Goal: Communication & Community: Answer question/provide support

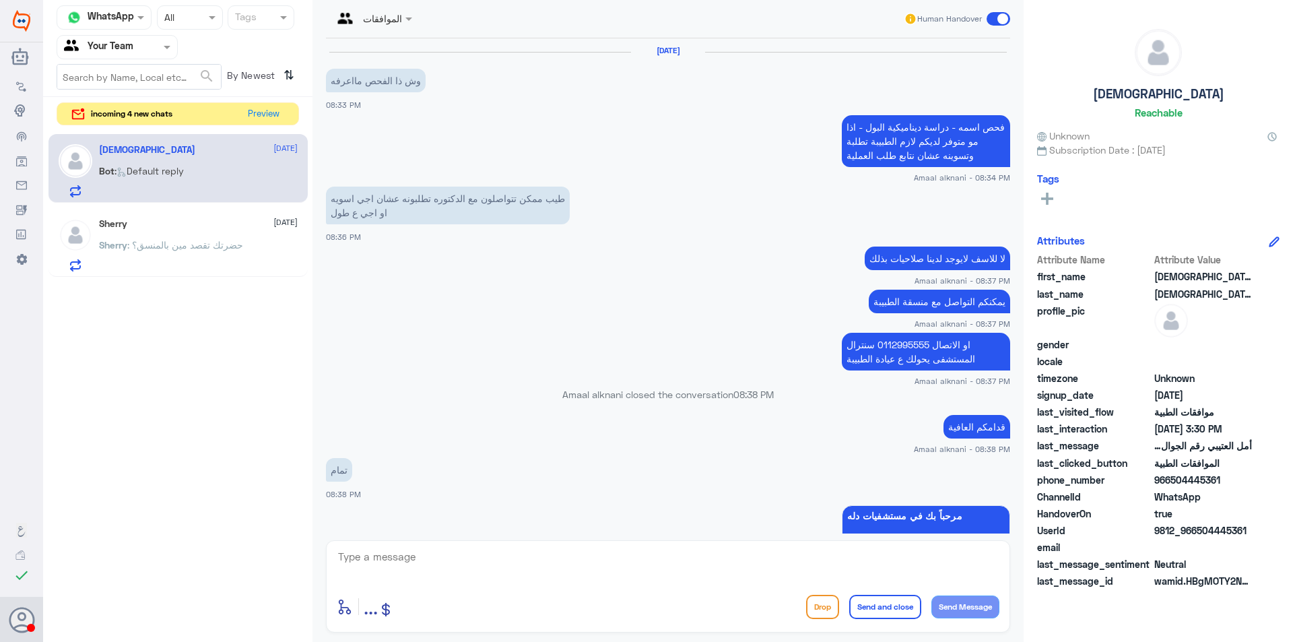
scroll to position [1266, 0]
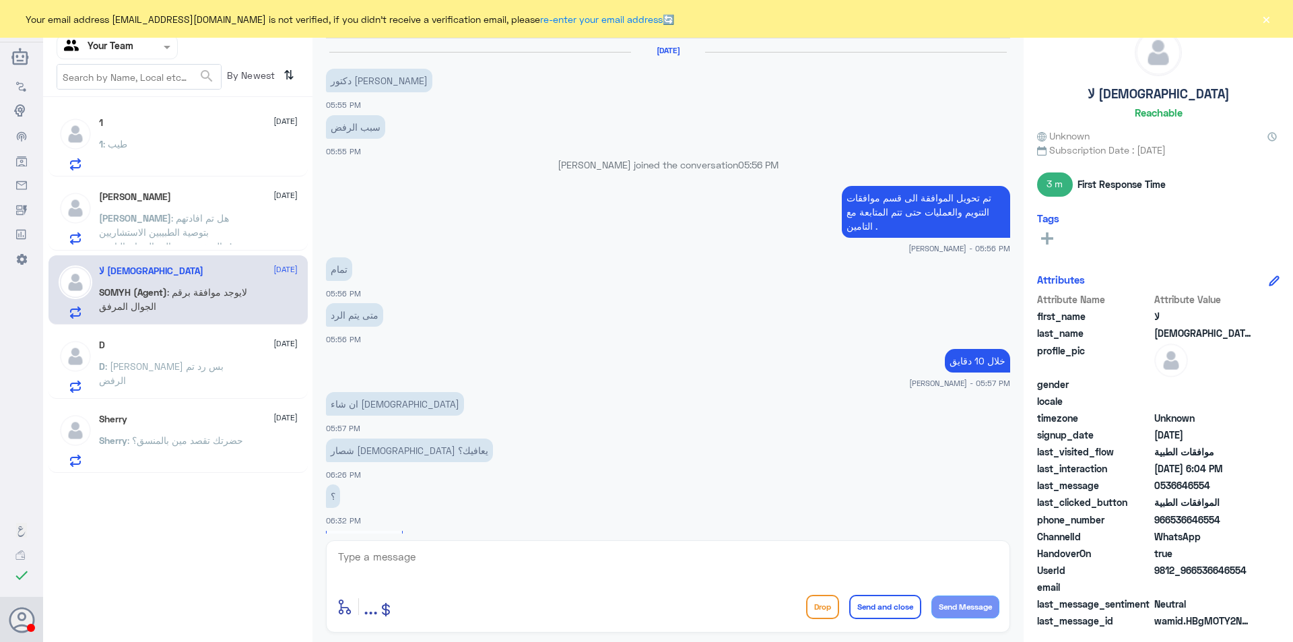
scroll to position [560, 0]
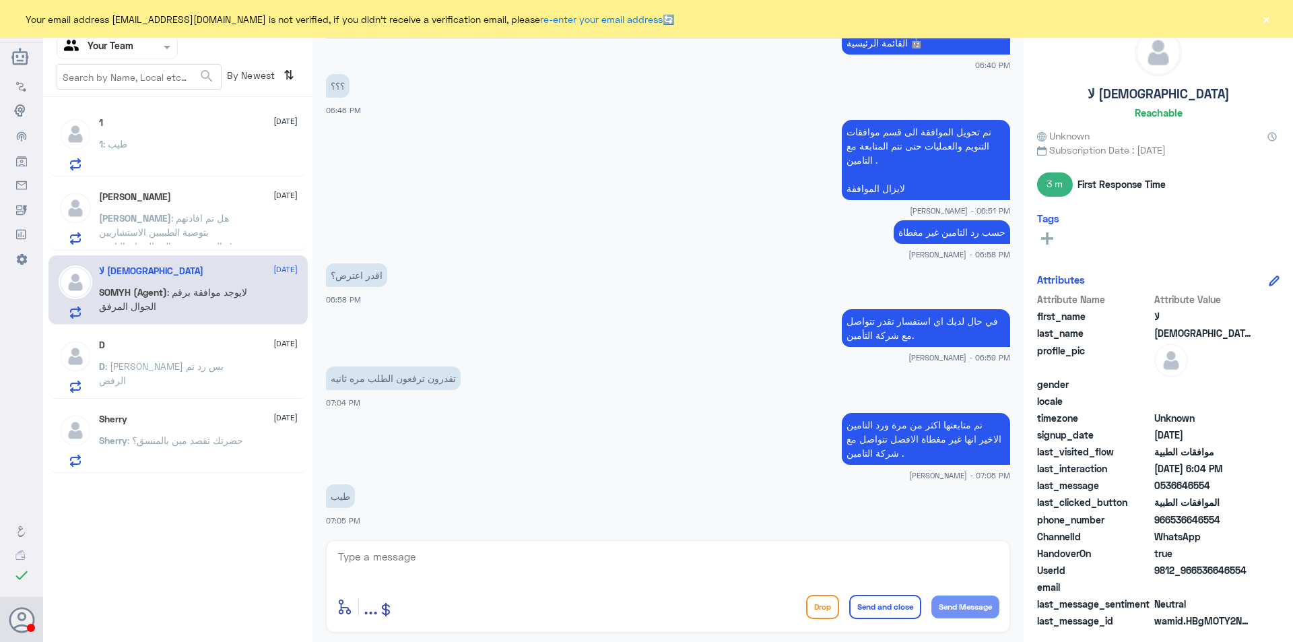
click at [174, 146] on div "1 : طيب" at bounding box center [198, 155] width 199 height 30
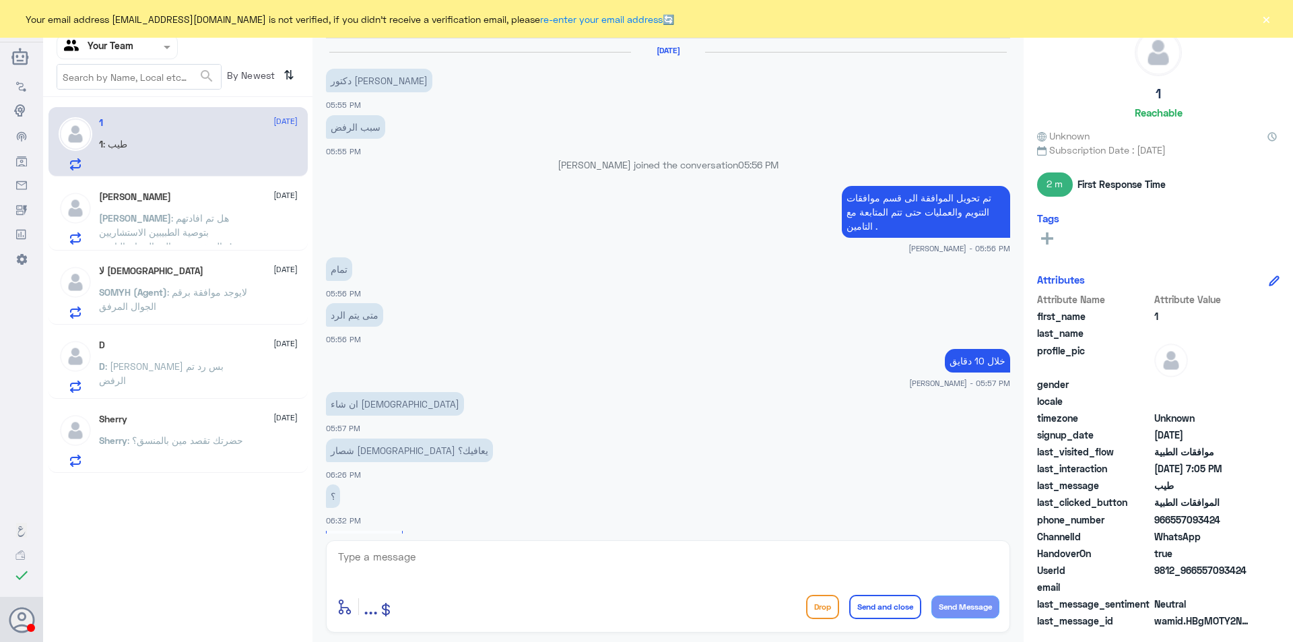
scroll to position [560, 0]
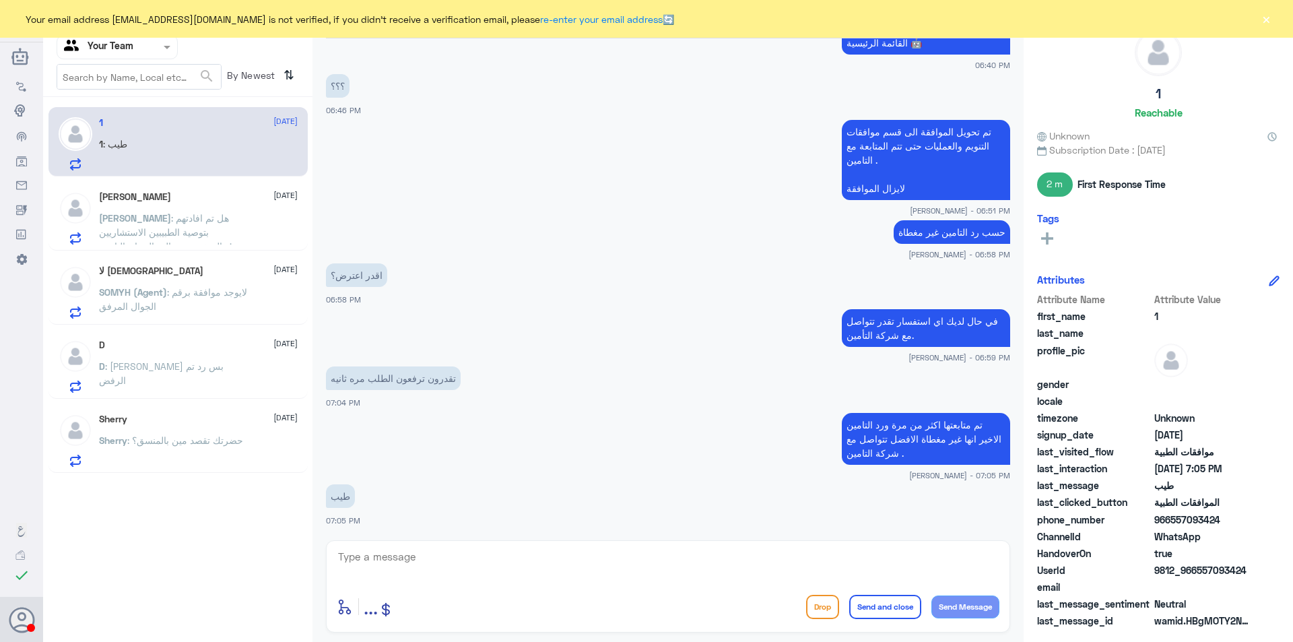
click at [168, 215] on span ": هل تم افادتهم بتوصية الطبيبين الاستشاريين المتخصصين بالمجال وان التامين vip م…" at bounding box center [168, 253] width 139 height 82
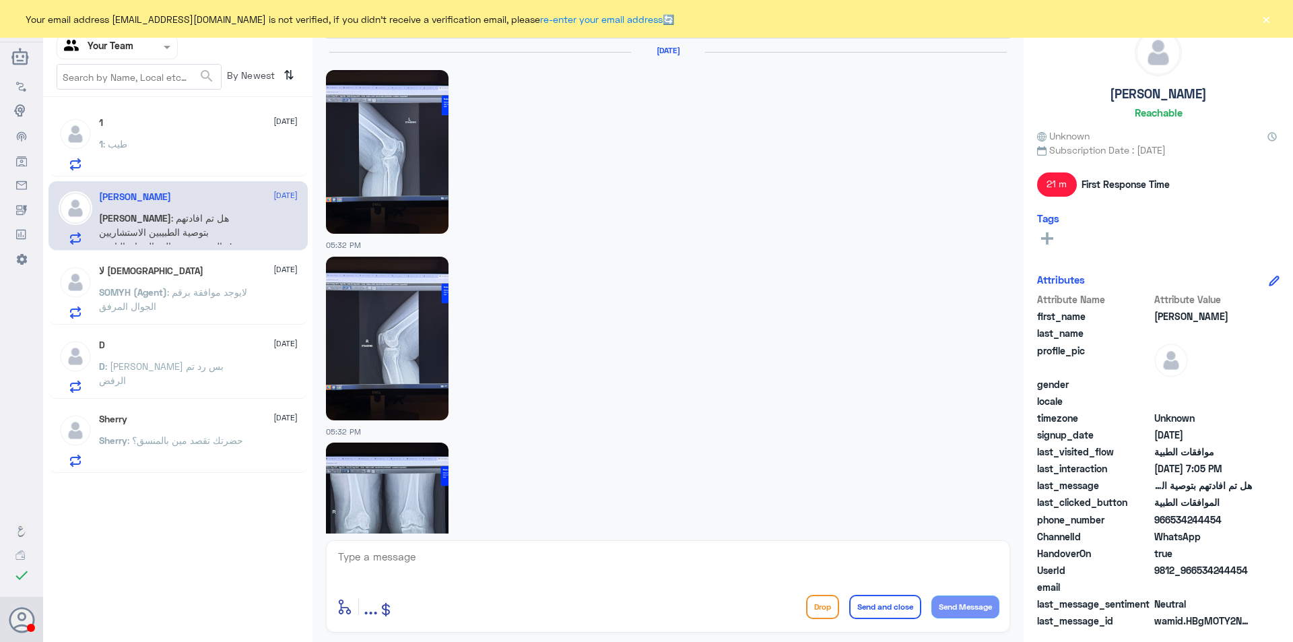
scroll to position [1655, 0]
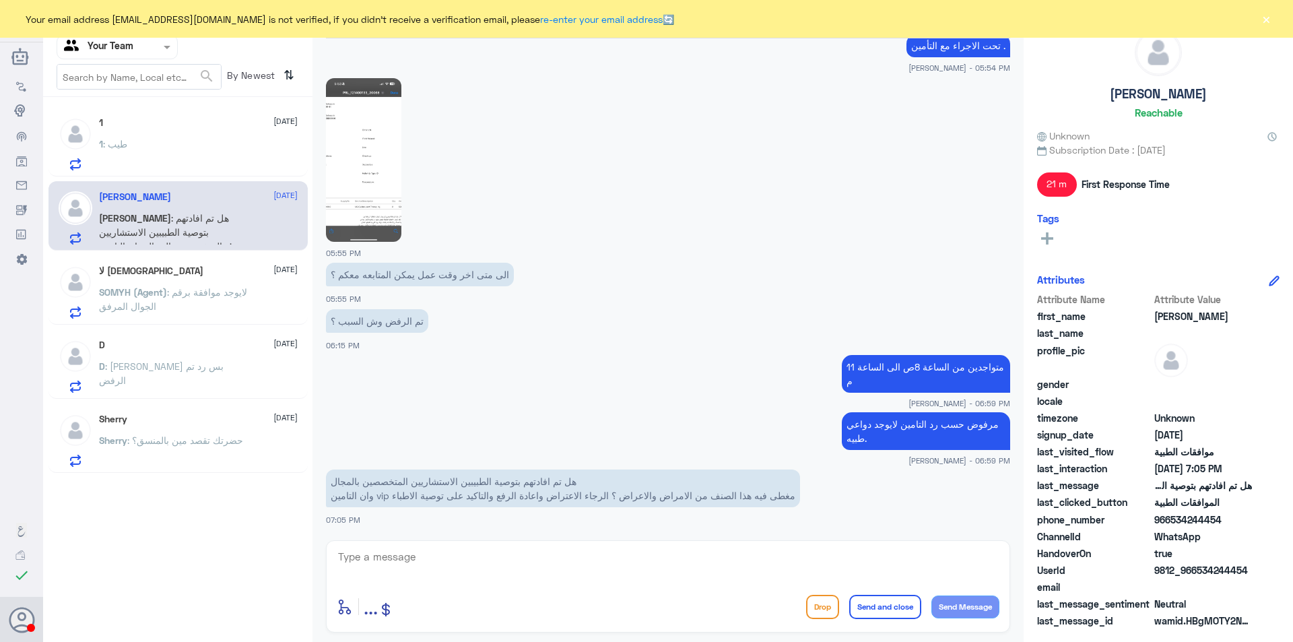
click at [208, 298] on p "SOMYH (Agent) : لايوجد موافقة برقم الجوال المرفق" at bounding box center [175, 302] width 152 height 34
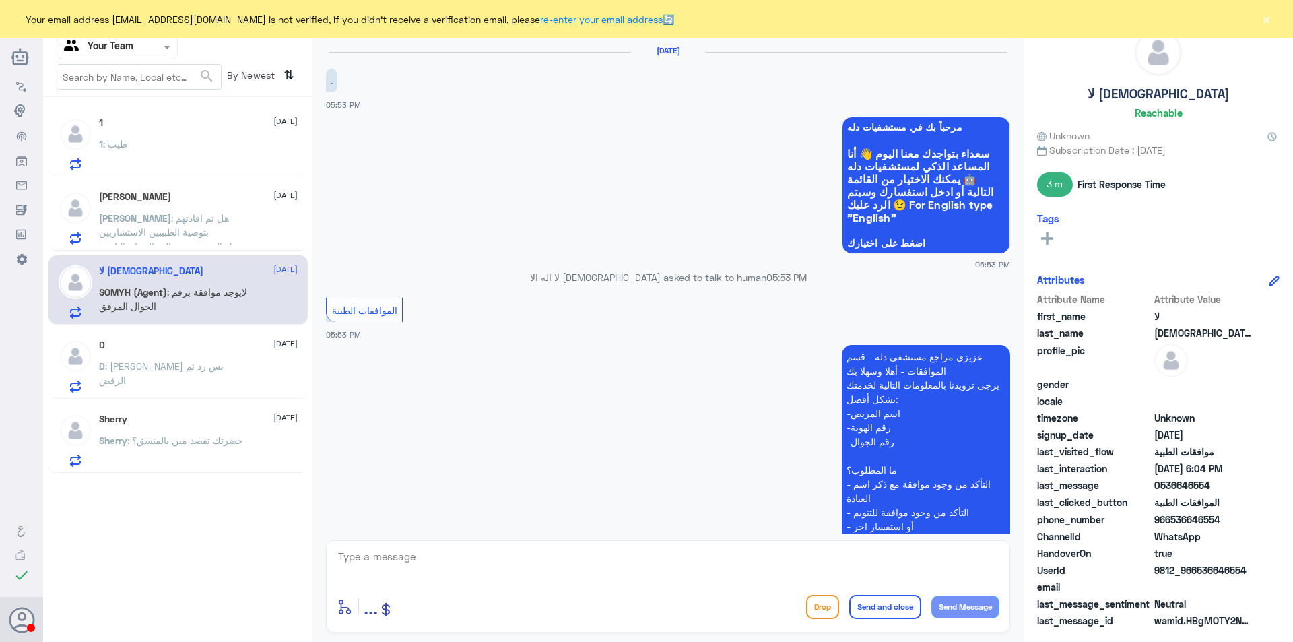
scroll to position [549, 0]
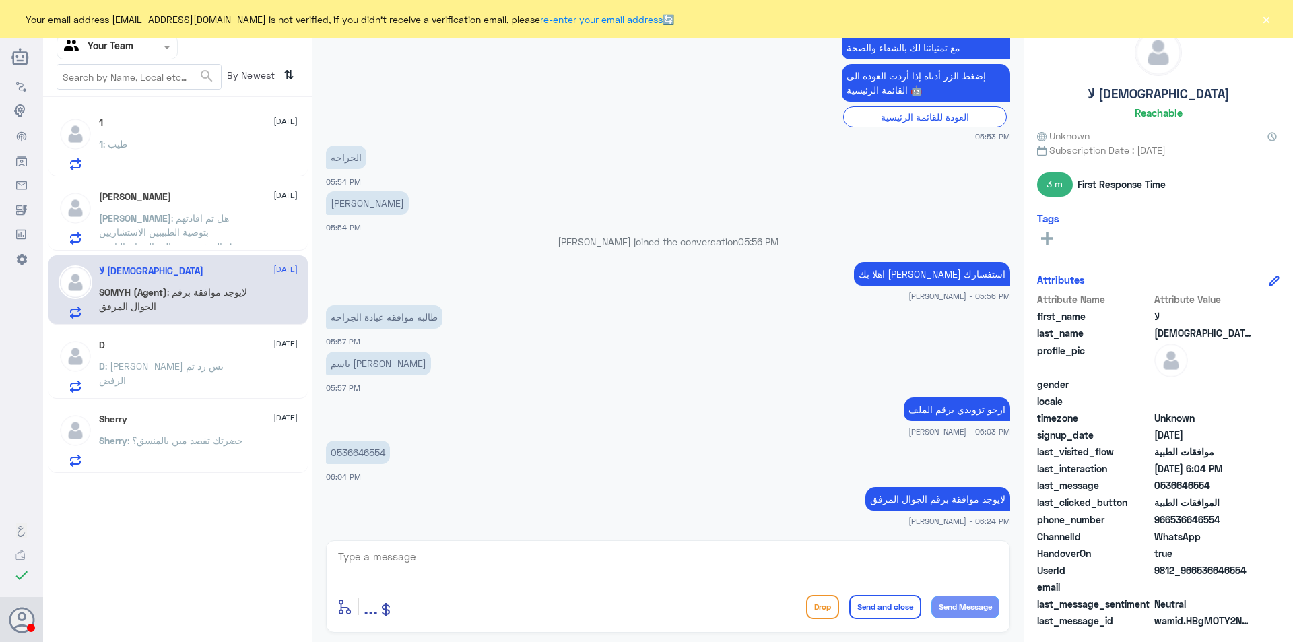
click at [190, 360] on p "D : رفعتوا بس رد تم الرفض" at bounding box center [175, 376] width 152 height 34
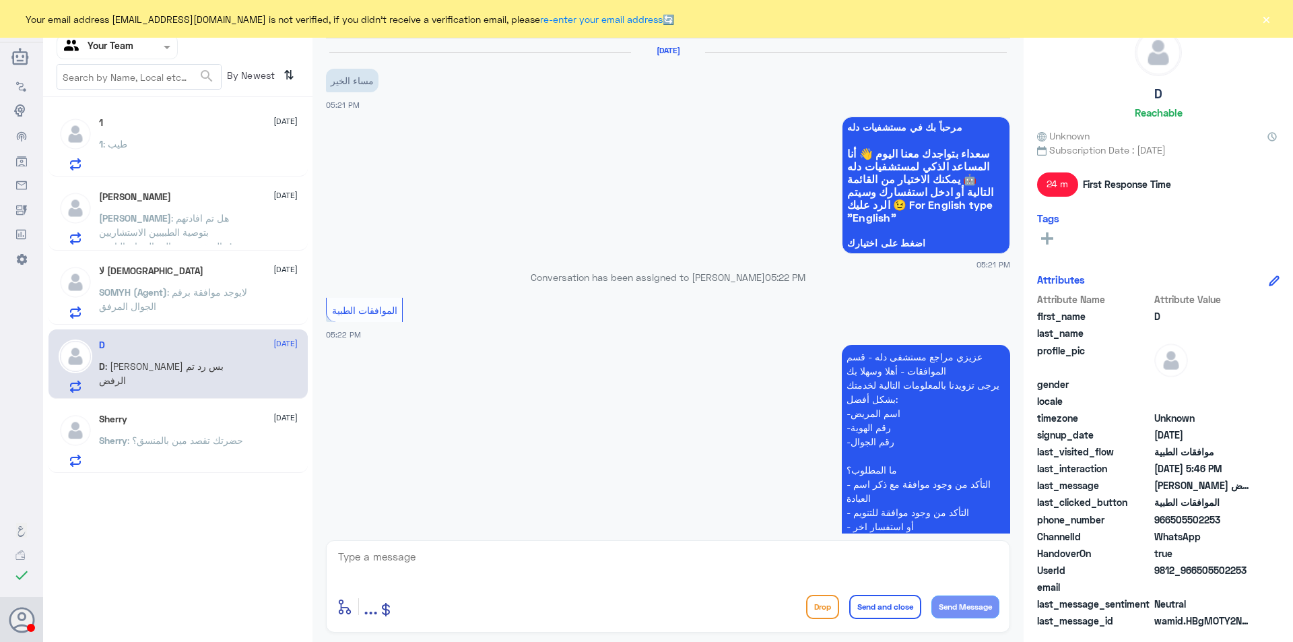
scroll to position [367, 0]
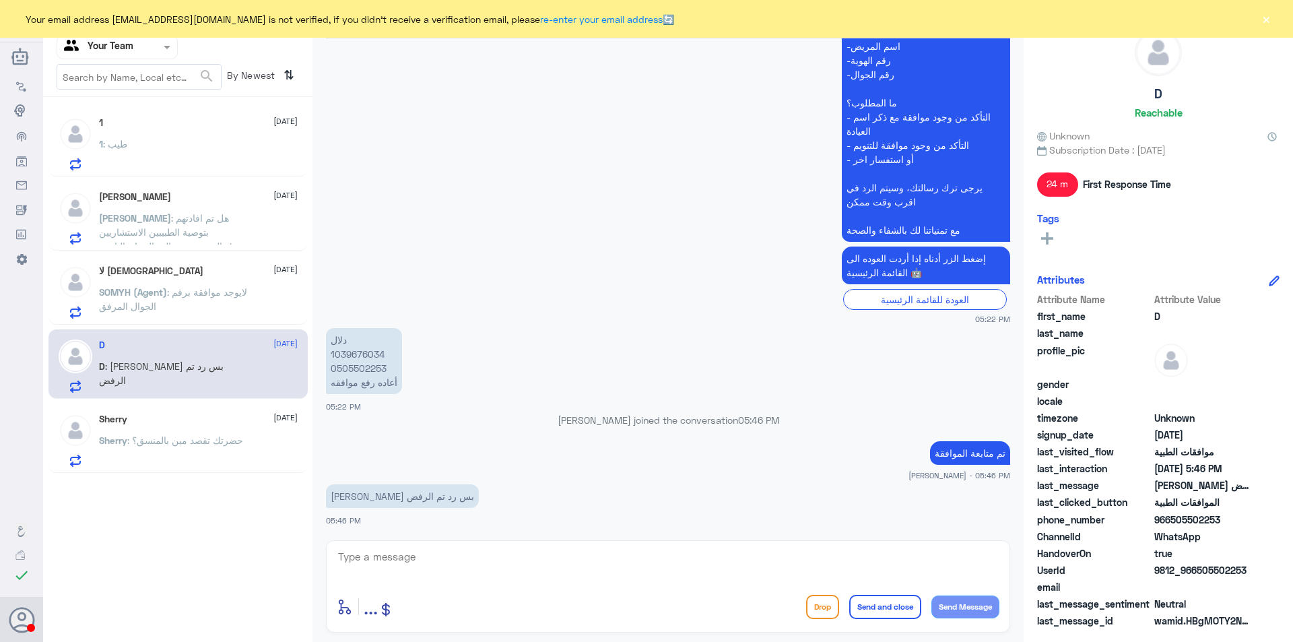
click at [210, 440] on span ": حضرتك تقصد مين بالمنسق؟" at bounding box center [185, 439] width 116 height 11
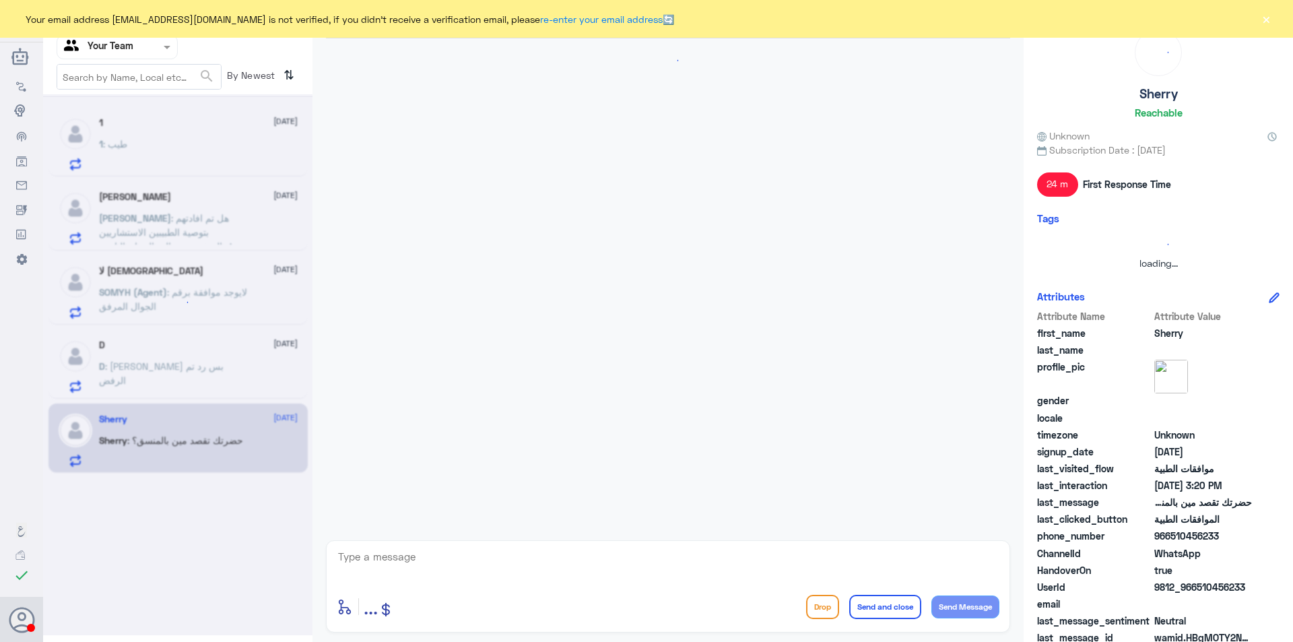
scroll to position [1211, 0]
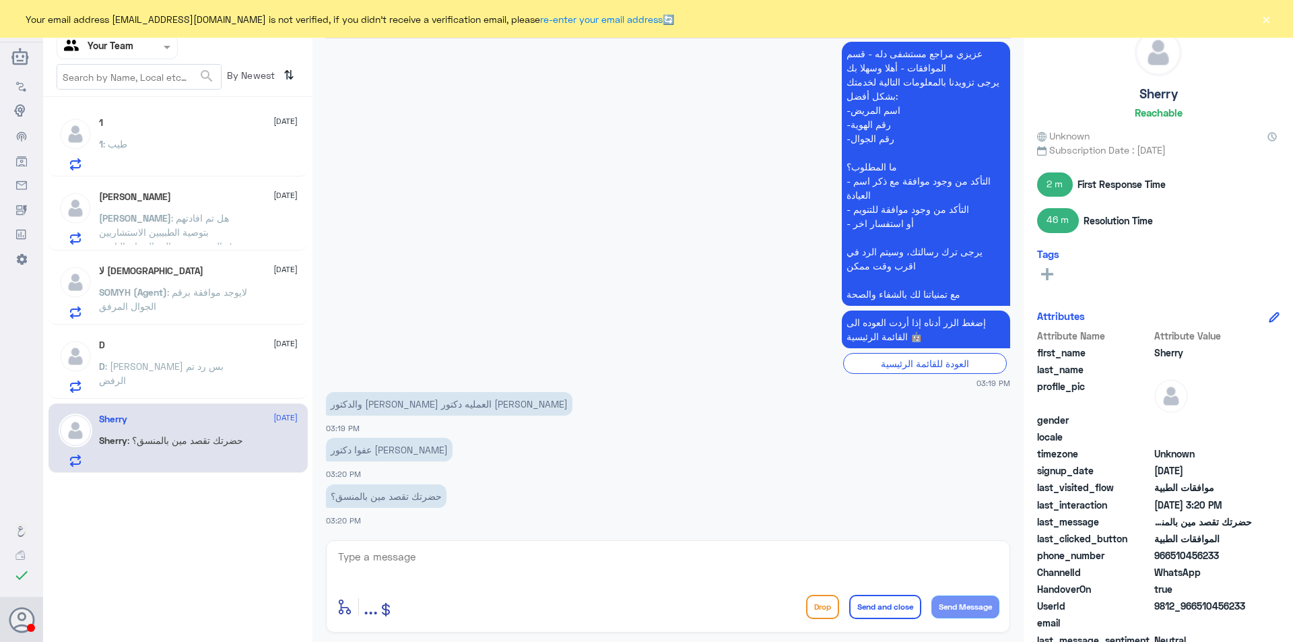
click at [129, 136] on div "1 26 August 1 : طيب" at bounding box center [198, 143] width 199 height 53
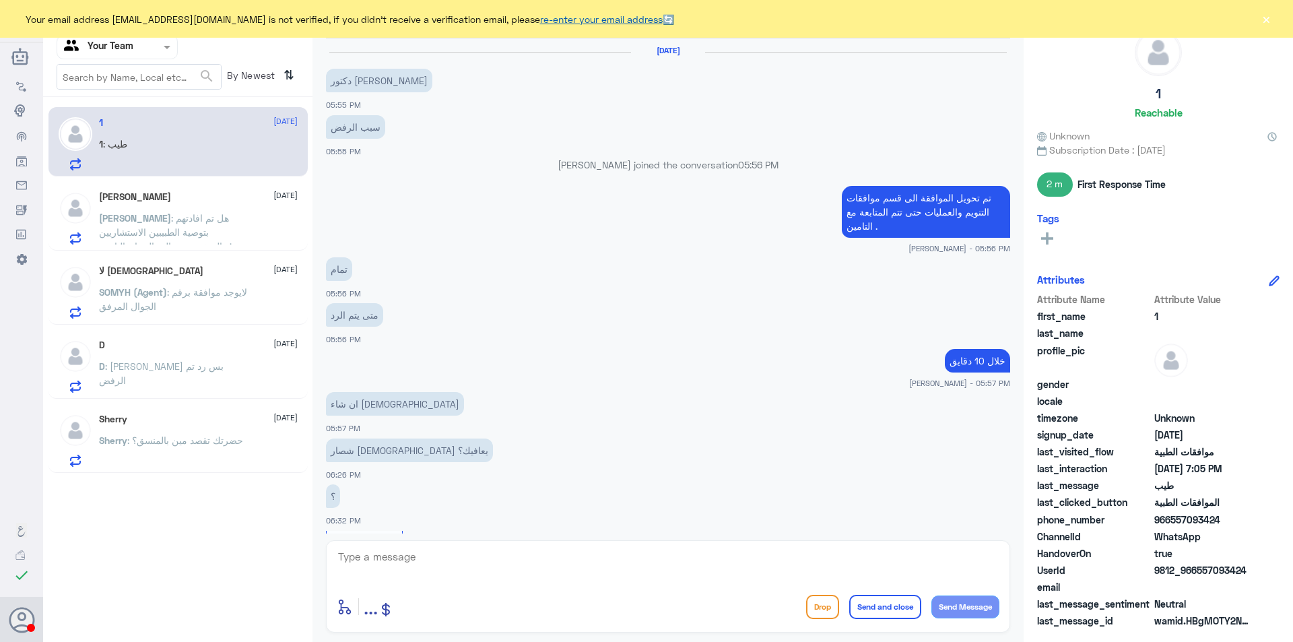
scroll to position [560, 0]
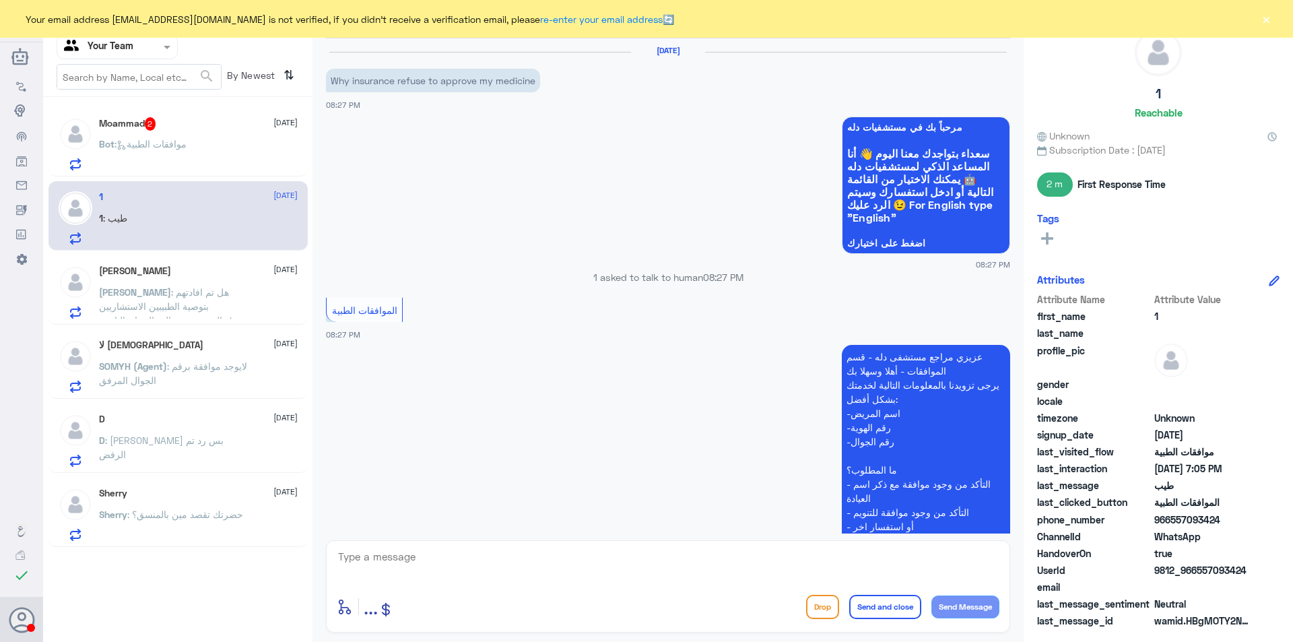
scroll to position [165, 0]
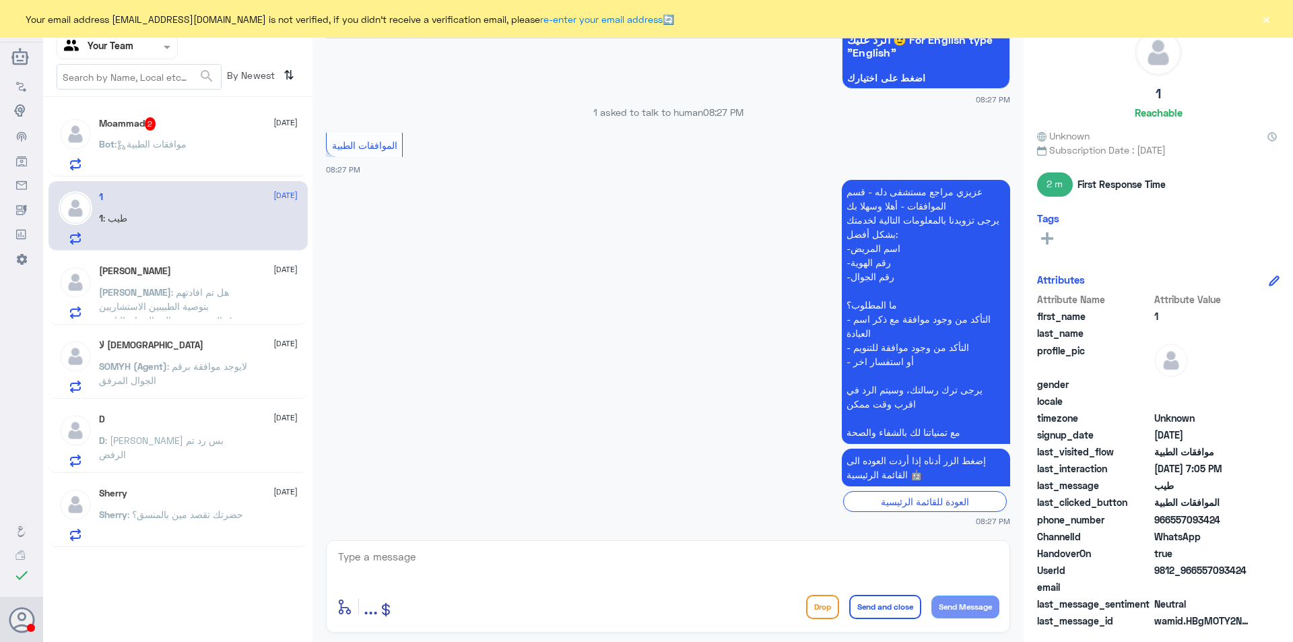
click at [200, 156] on div "Bot : موافقات الطبية" at bounding box center [198, 155] width 199 height 30
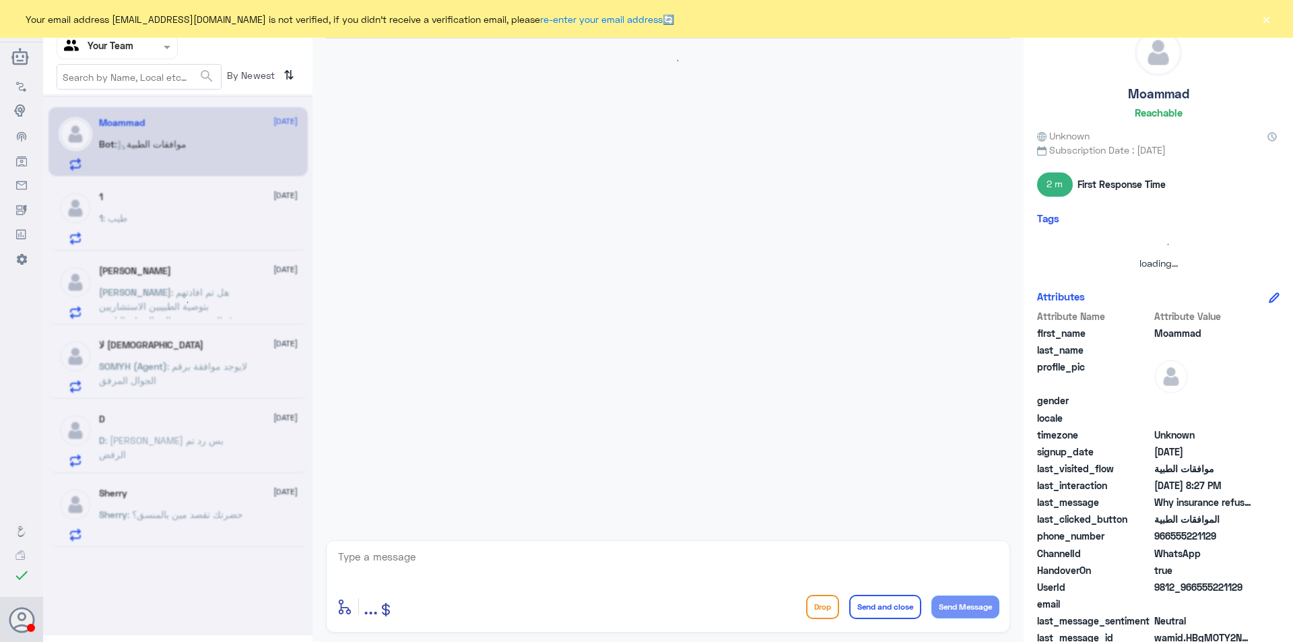
scroll to position [165, 0]
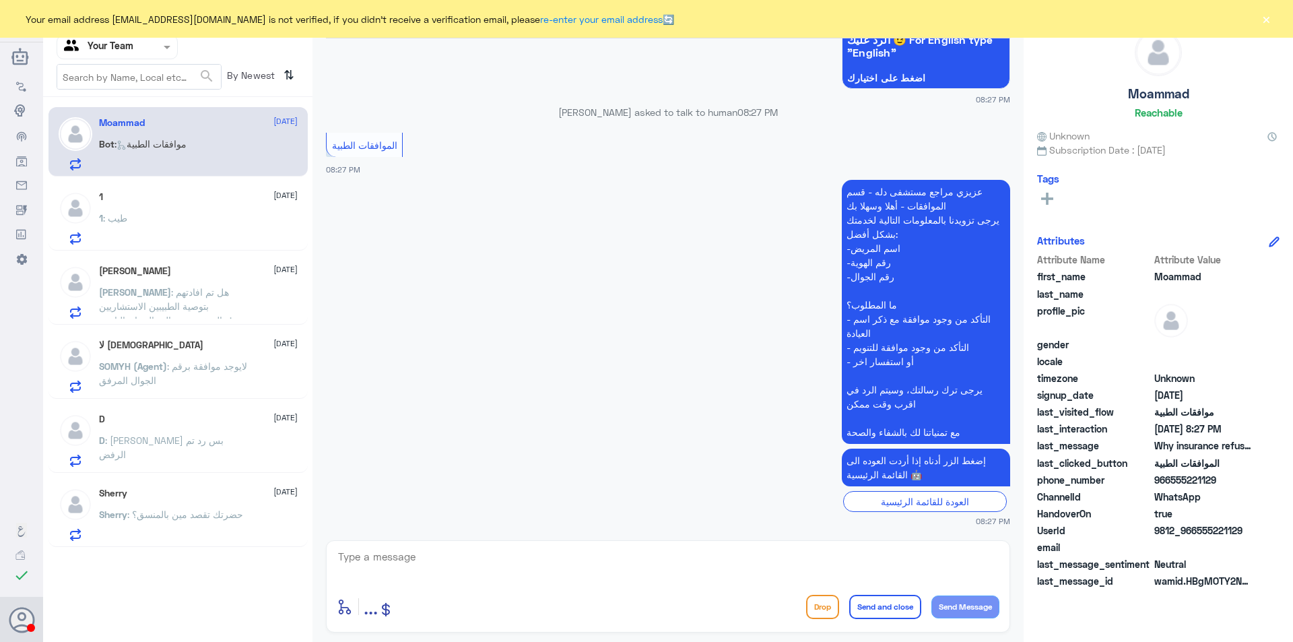
click at [418, 556] on textarea at bounding box center [668, 563] width 663 height 33
type textarea "h"
type textarea "السللام عليكم و رحمة الله"
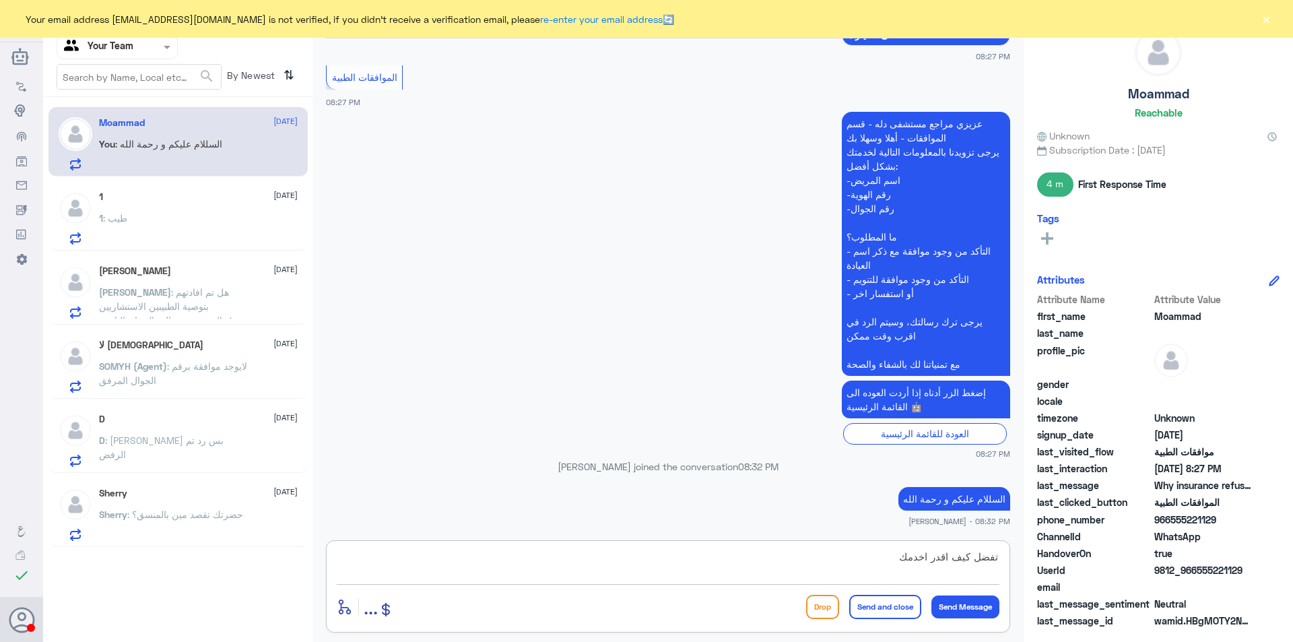
type textarea "تفضل كيف اقدر اخدمك؟"
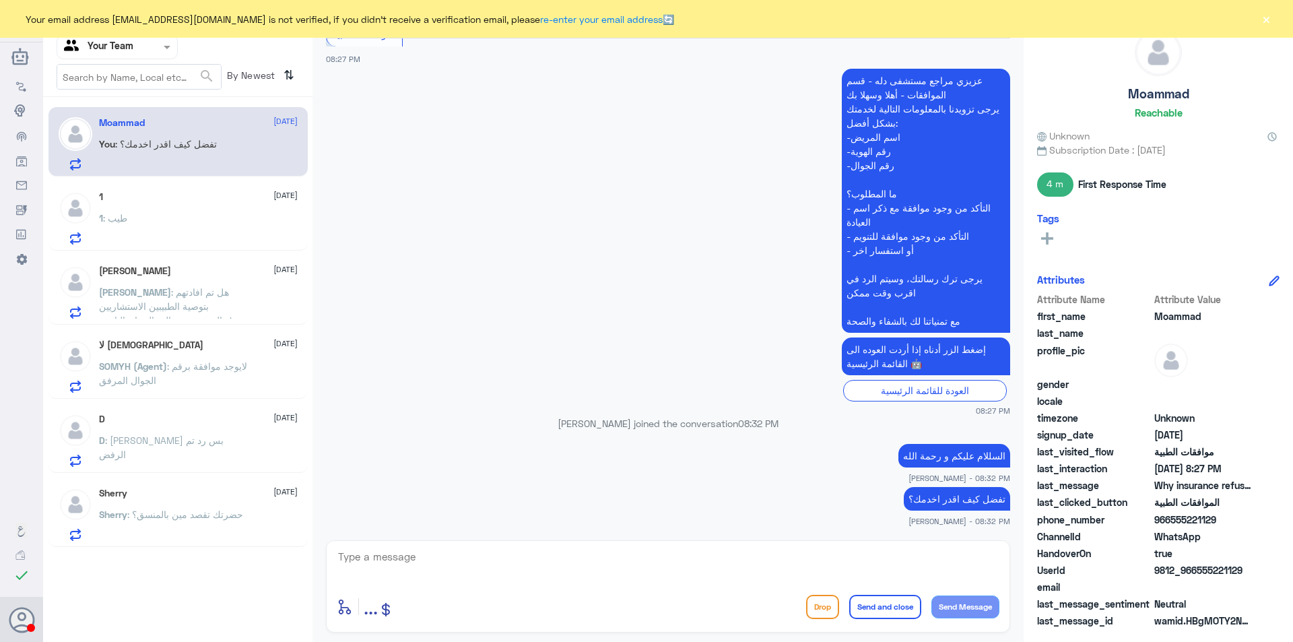
click at [1269, 23] on button "×" at bounding box center [1265, 18] width 13 height 13
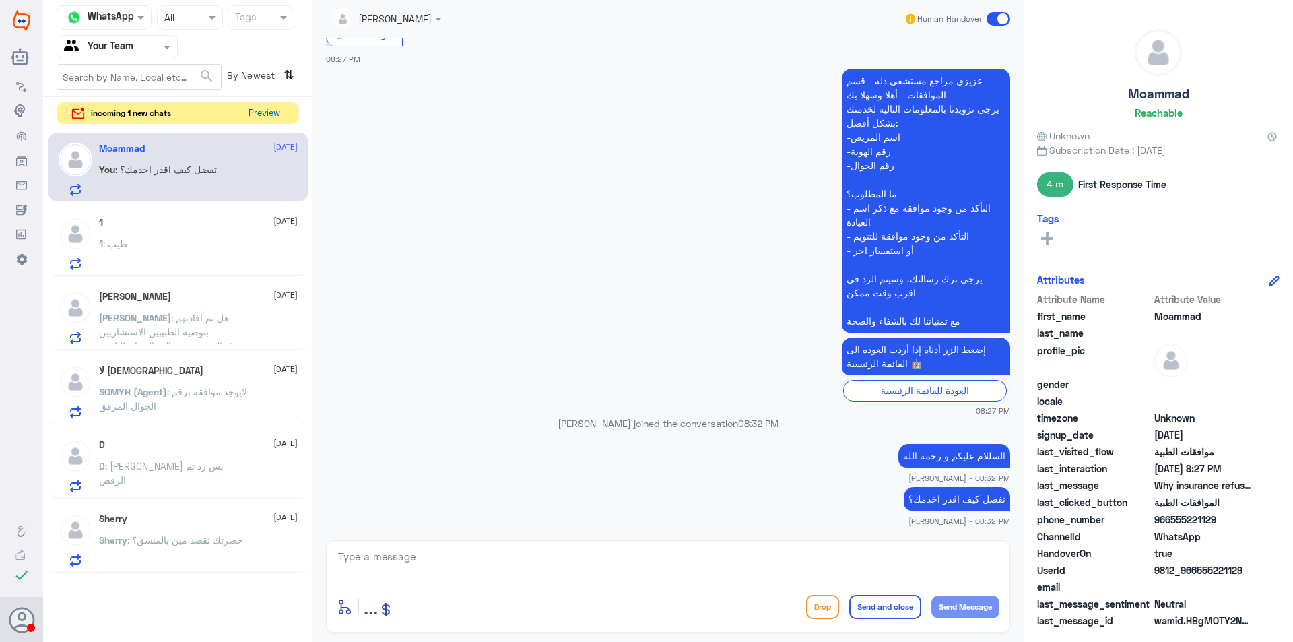
click at [265, 109] on button "Preview" at bounding box center [264, 113] width 42 height 21
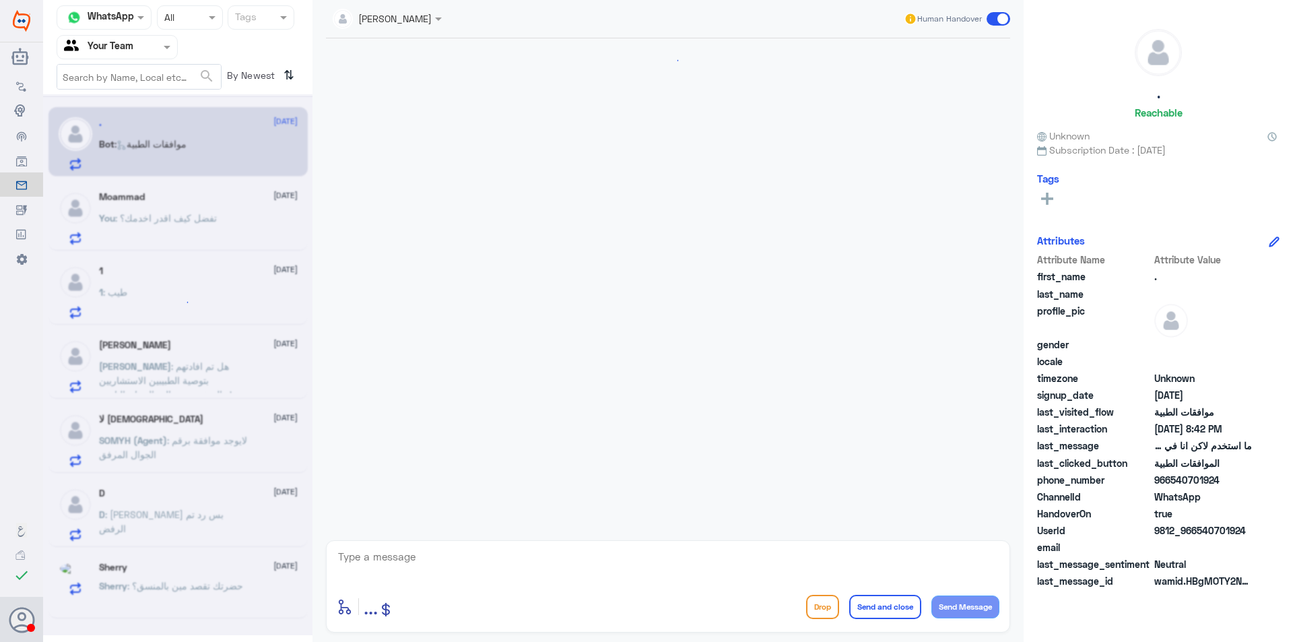
scroll to position [1472, 0]
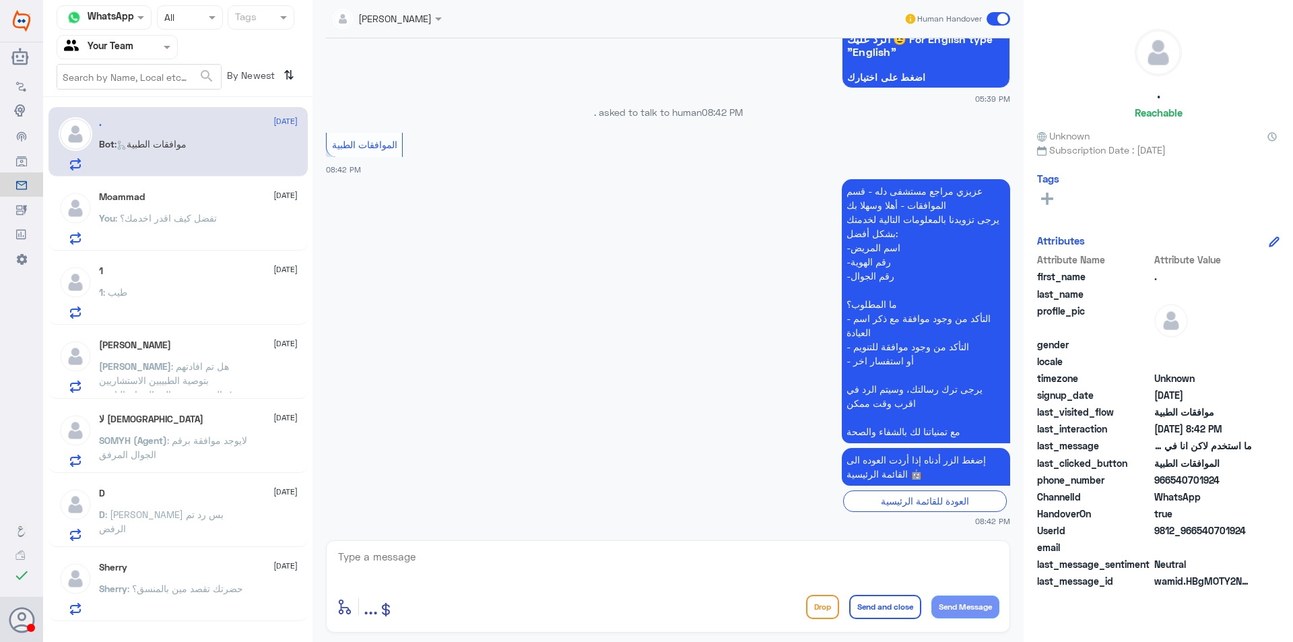
click at [178, 228] on p "You : تفضل كيف اقدر اخدمك؟" at bounding box center [158, 228] width 118 height 34
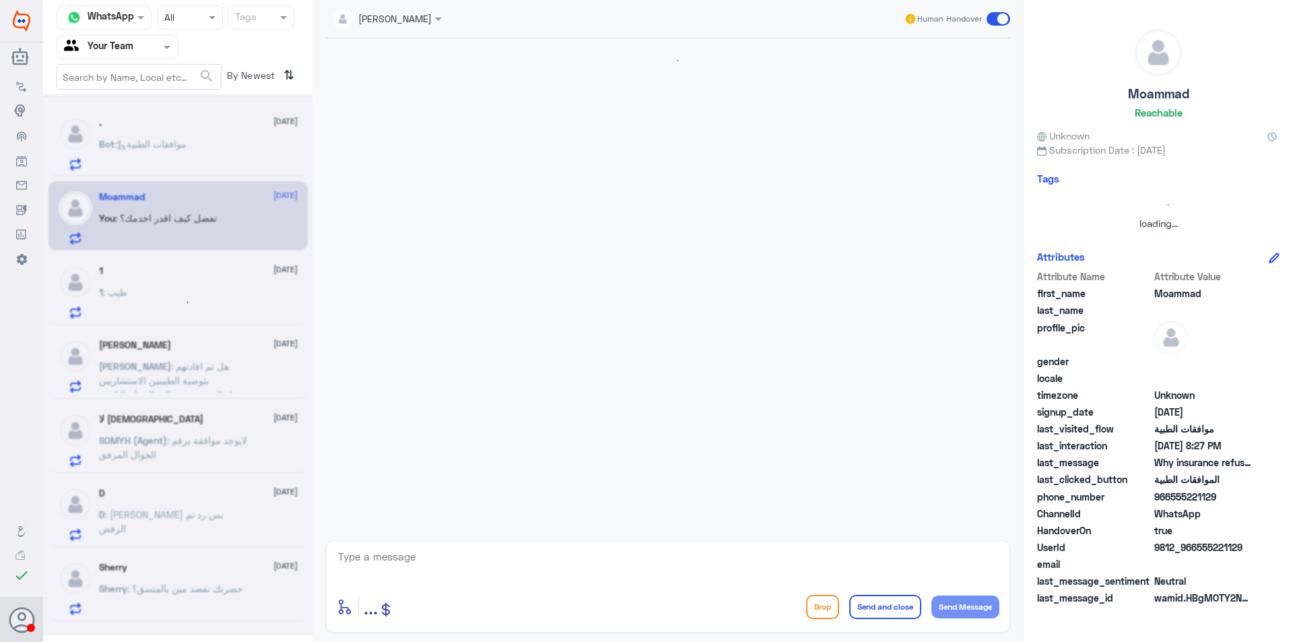
scroll to position [276, 0]
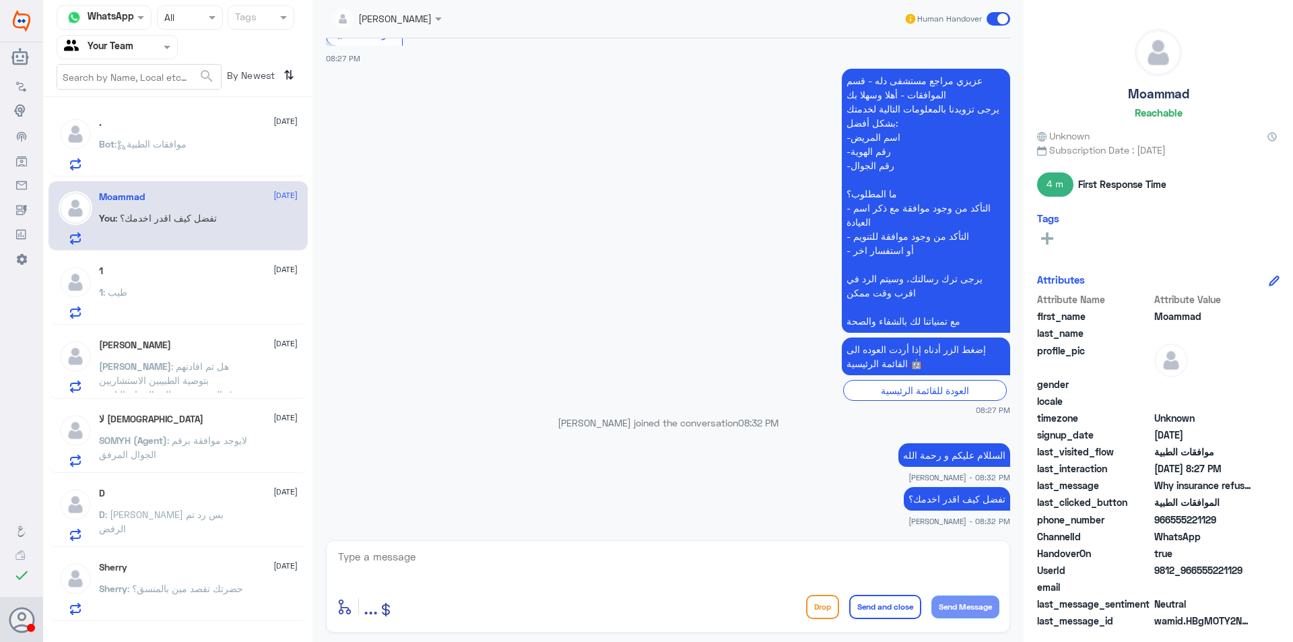
click at [158, 154] on p "Bot : موافقات الطبية" at bounding box center [143, 154] width 88 height 34
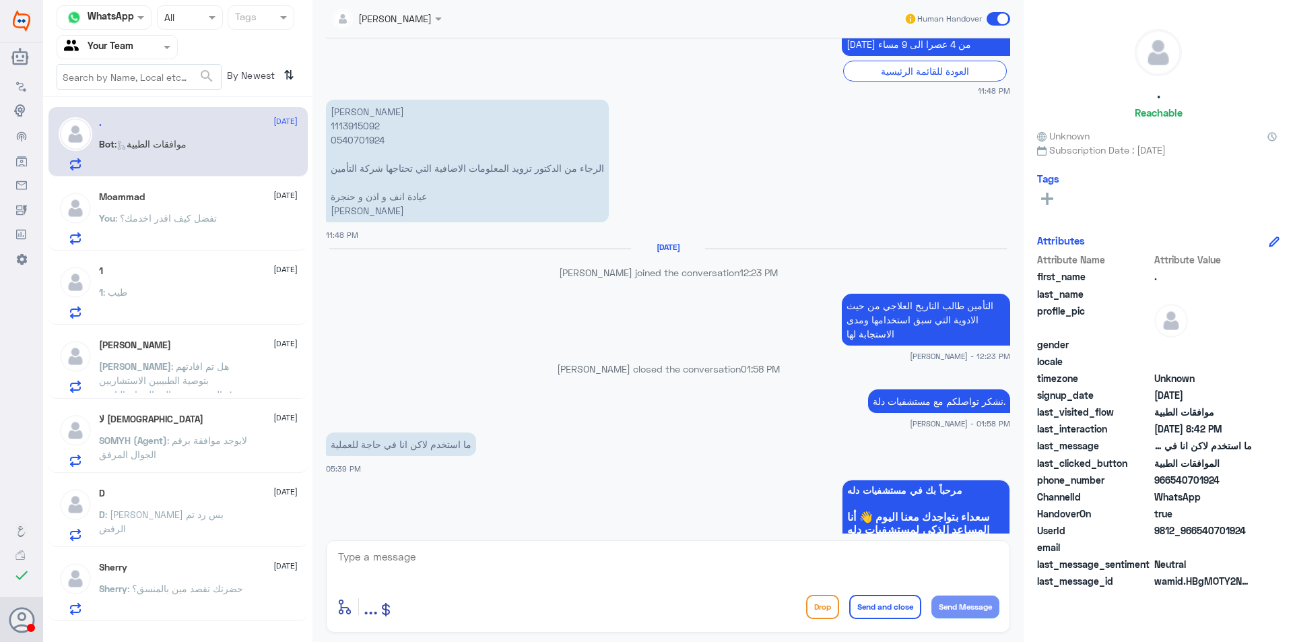
scroll to position [933, 0]
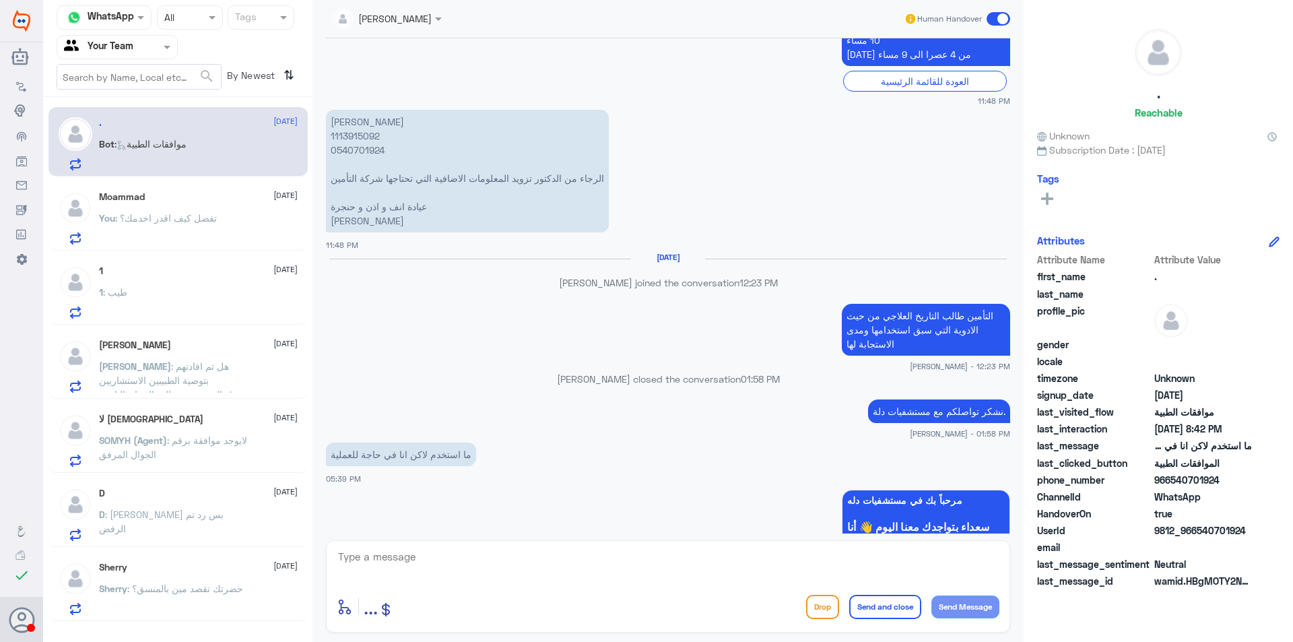
click at [346, 139] on p "[PERSON_NAME] 1113915092 0540701924 الرجاء من الدكتور تزويد المعلومات الاضافية …" at bounding box center [467, 171] width 283 height 123
copy p "1113915092"
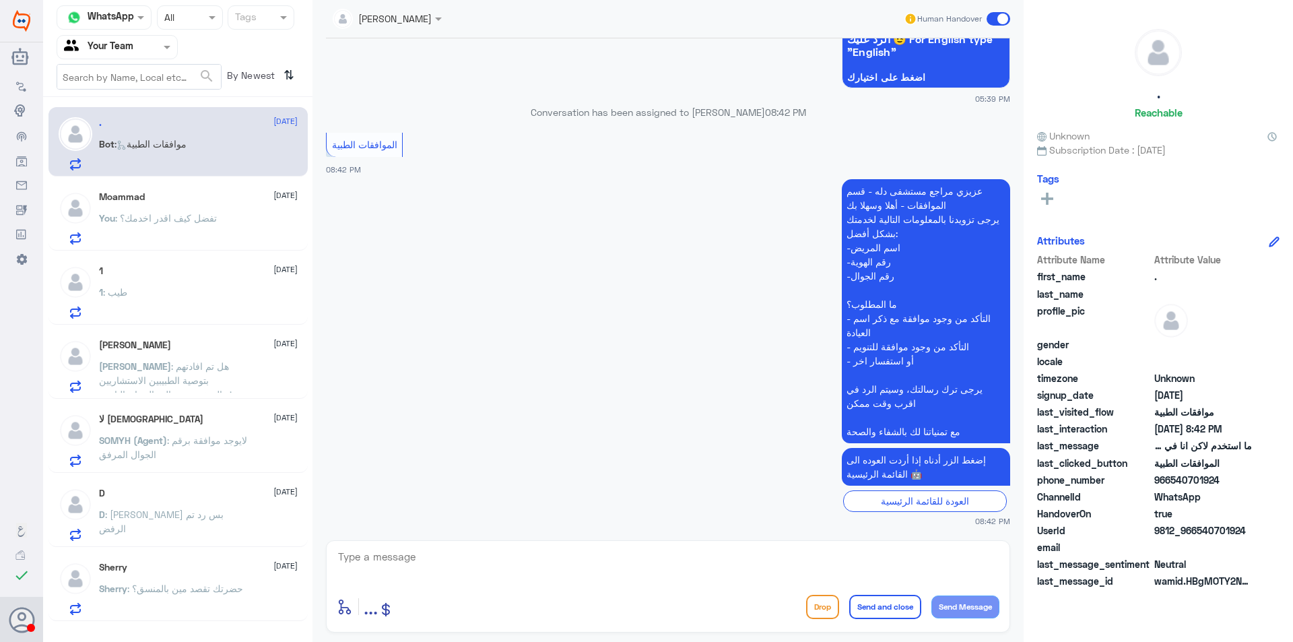
click at [508, 562] on textarea at bounding box center [668, 563] width 663 height 33
type textarea "h"
type textarea "ا"
type textarea "السلام عليكم و رحمة الله"
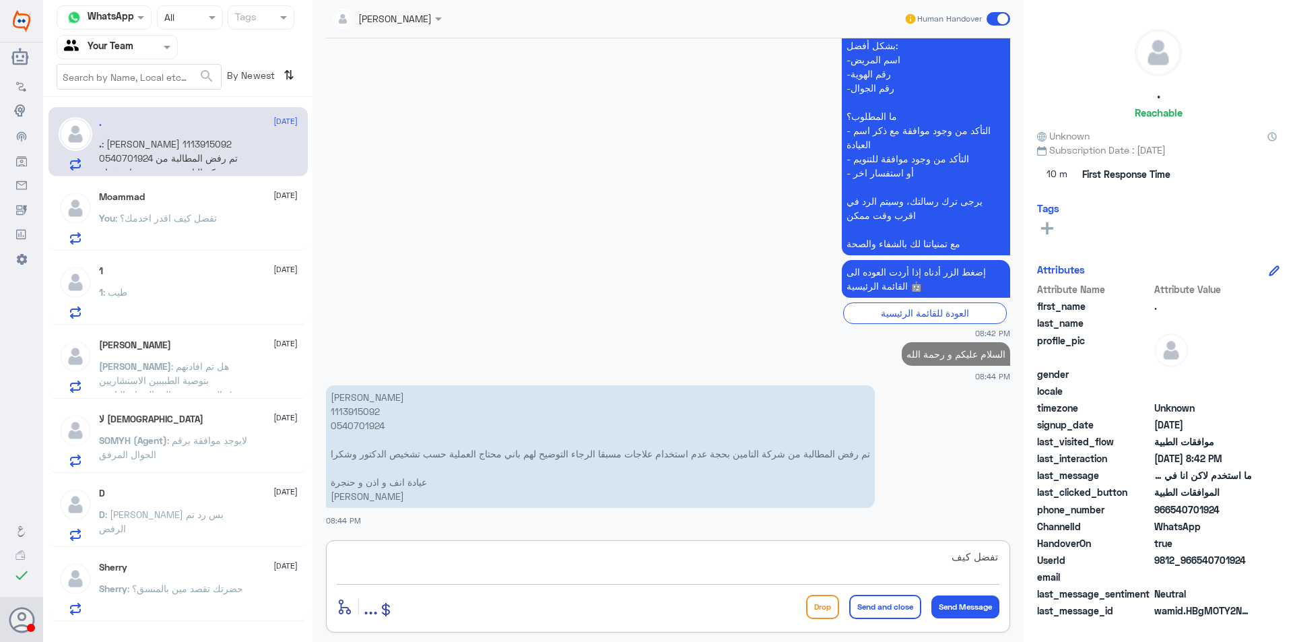
scroll to position [1585, 0]
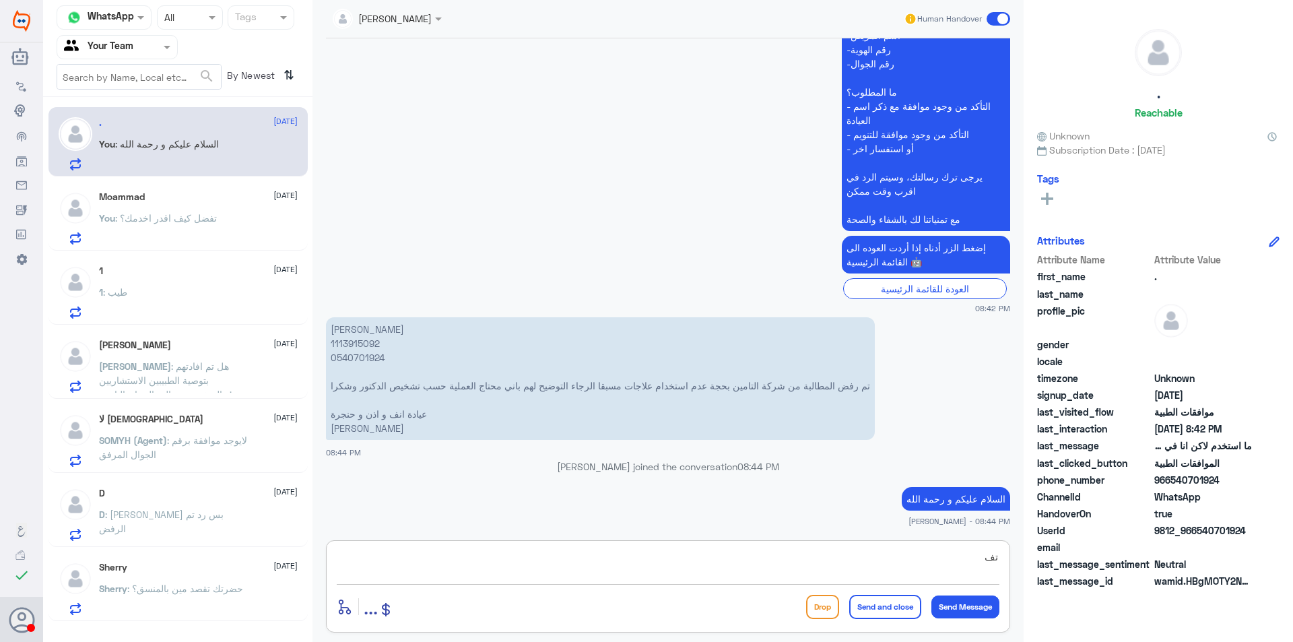
type textarea "ت"
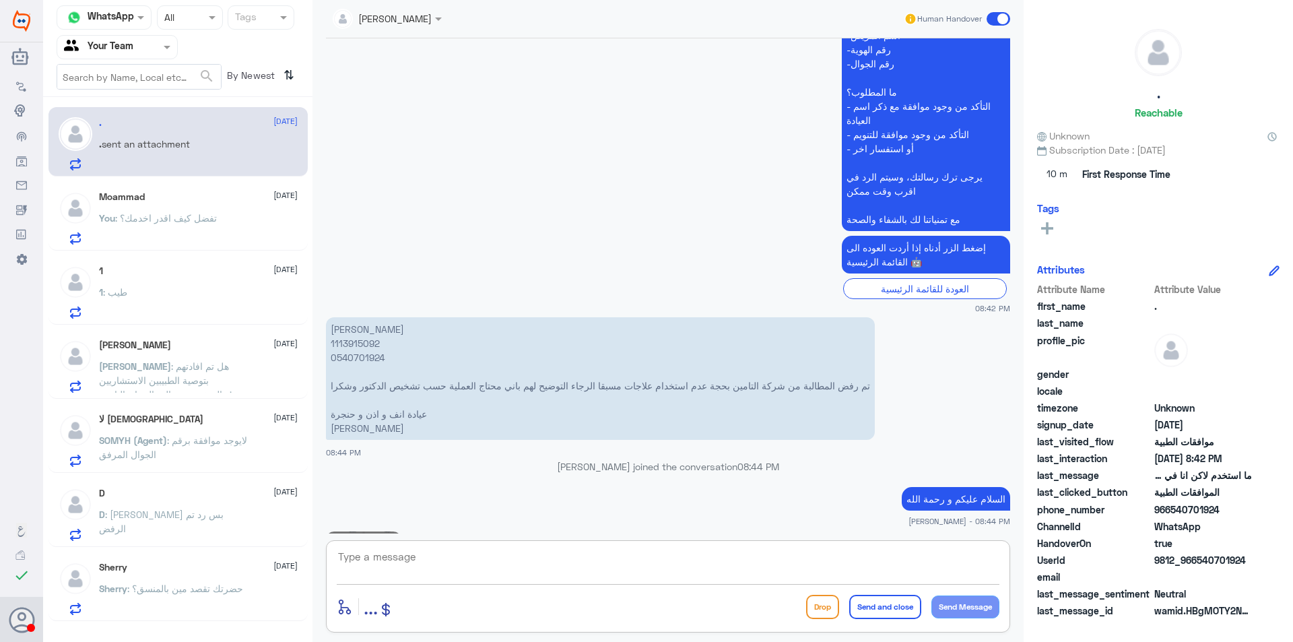
scroll to position [1772, 0]
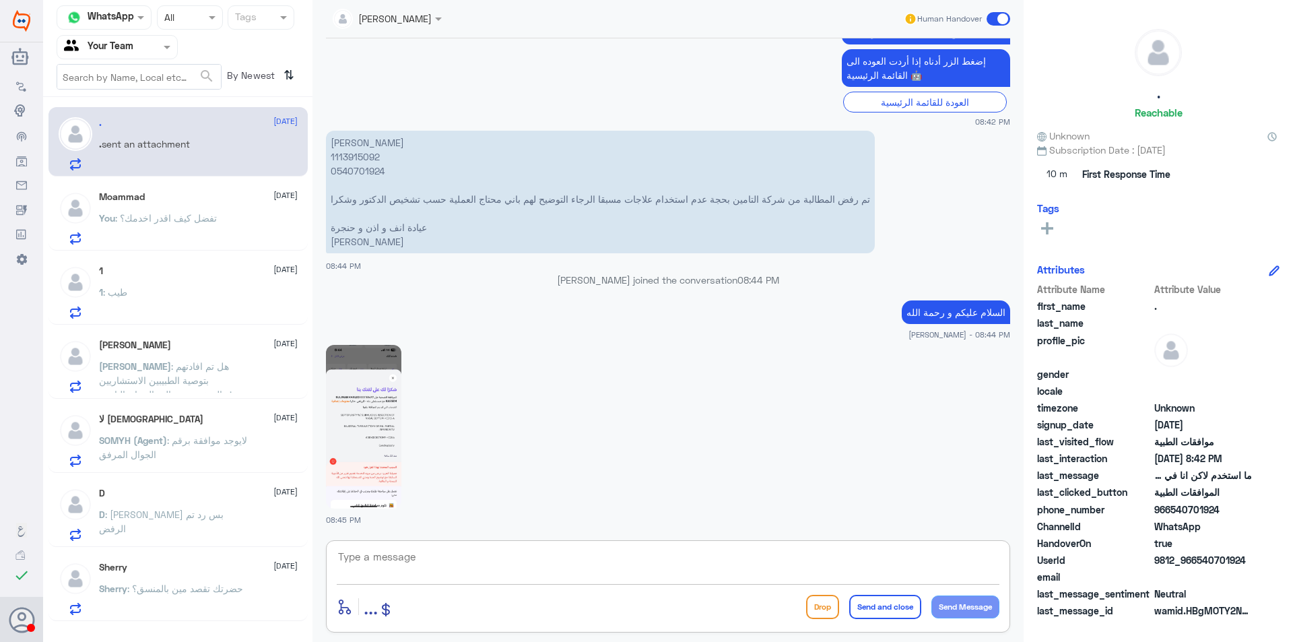
click at [339, 419] on img at bounding box center [363, 427] width 75 height 164
click at [547, 567] on textarea at bounding box center [668, 563] width 663 height 33
type textarea "j"
type textarea "تم تحويل الطلب الى قسم التنويم و سيتم متابعة الطلب"
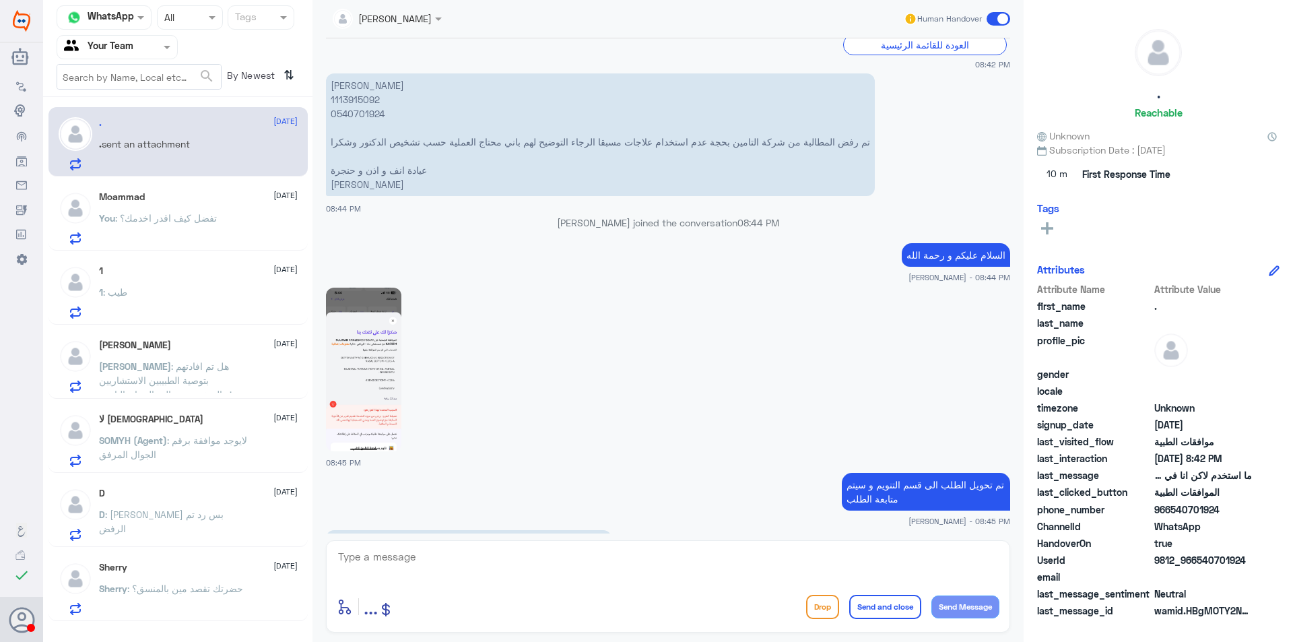
scroll to position [1875, 0]
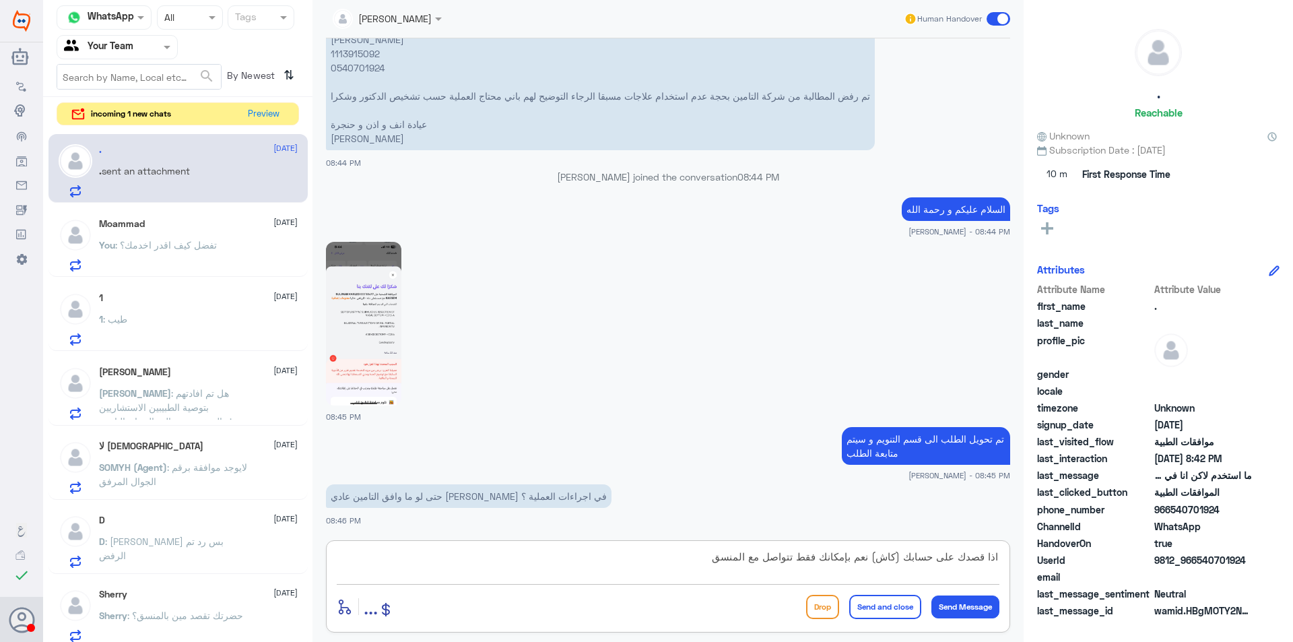
type textarea "اذا قصدك على حسابك (كاش) نعم بإمكانك فقط تتواصل مع المنسق"
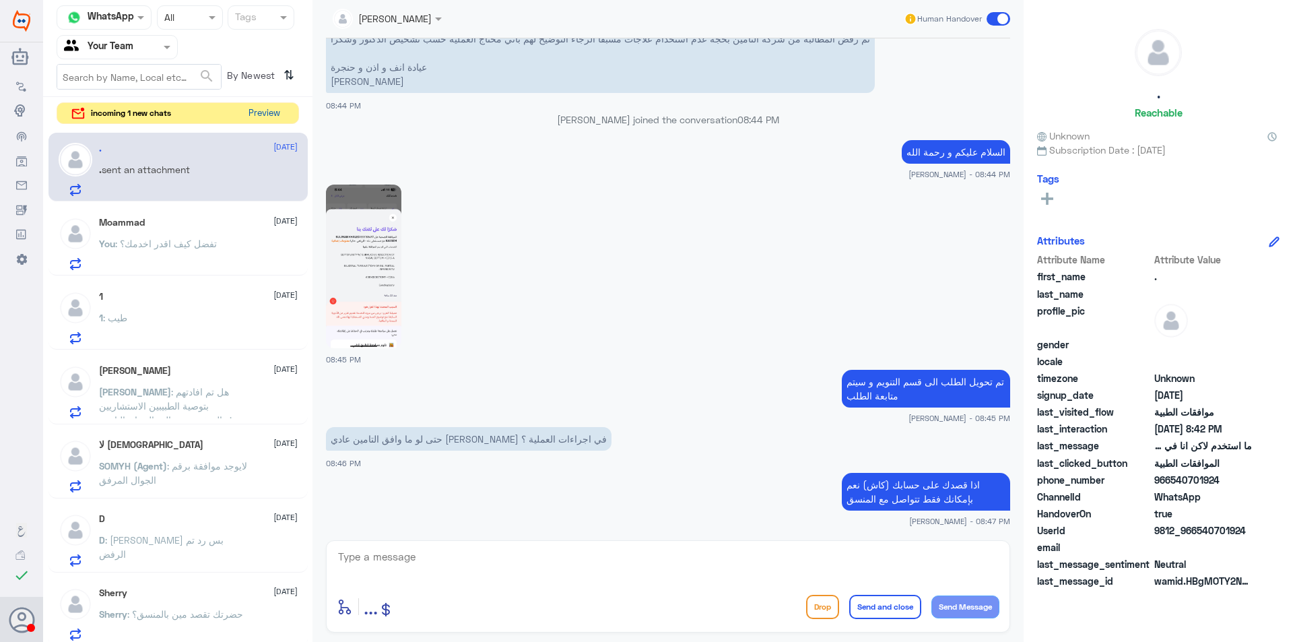
click at [259, 114] on button "Preview" at bounding box center [264, 113] width 42 height 21
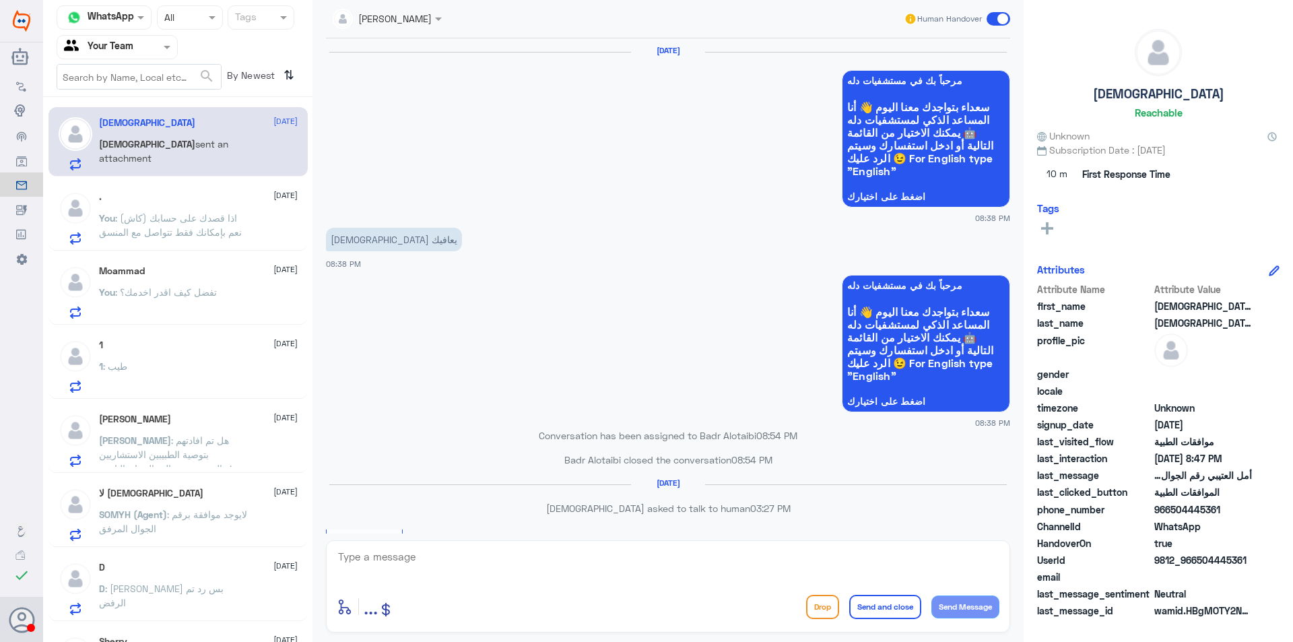
scroll to position [1327, 0]
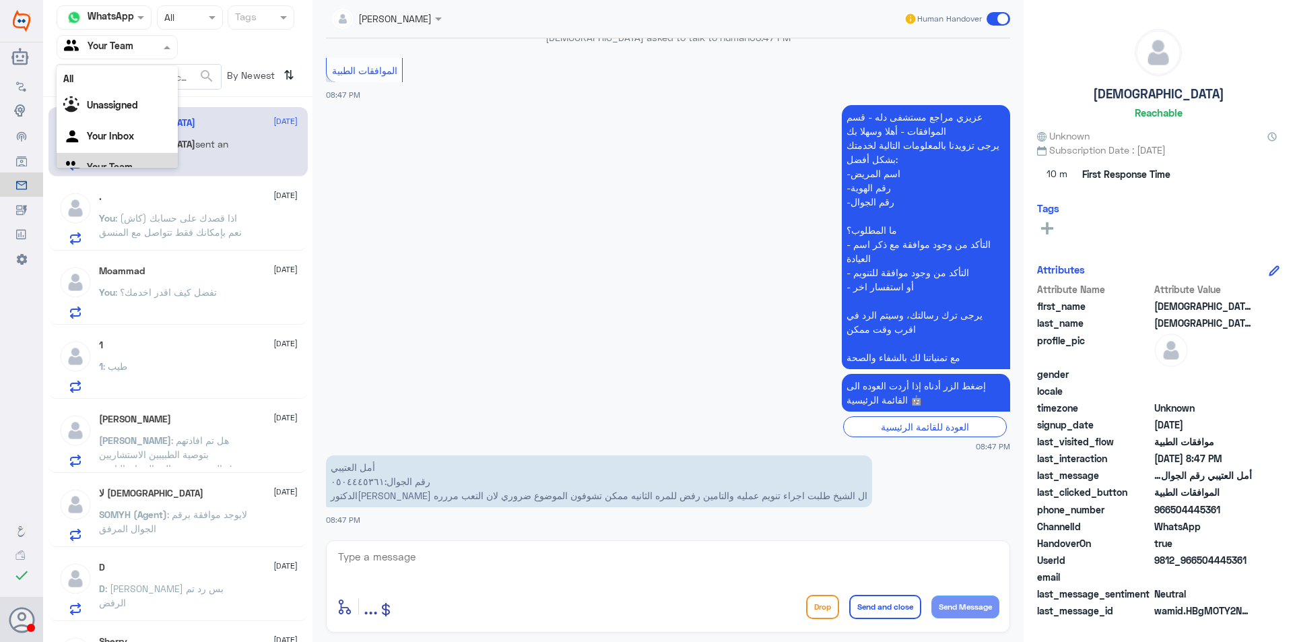
click at [156, 50] on div at bounding box center [117, 46] width 120 height 15
click at [145, 129] on div "Your Inbox" at bounding box center [117, 137] width 121 height 31
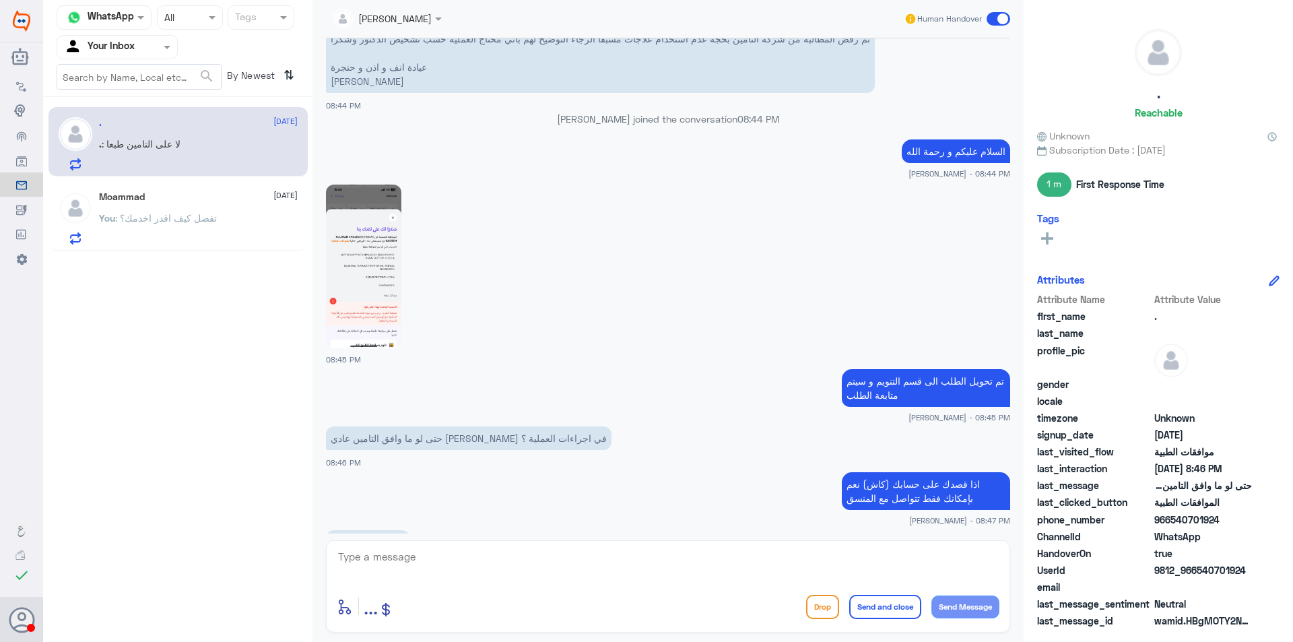
scroll to position [1543, 0]
